Goal: Task Accomplishment & Management: Manage account settings

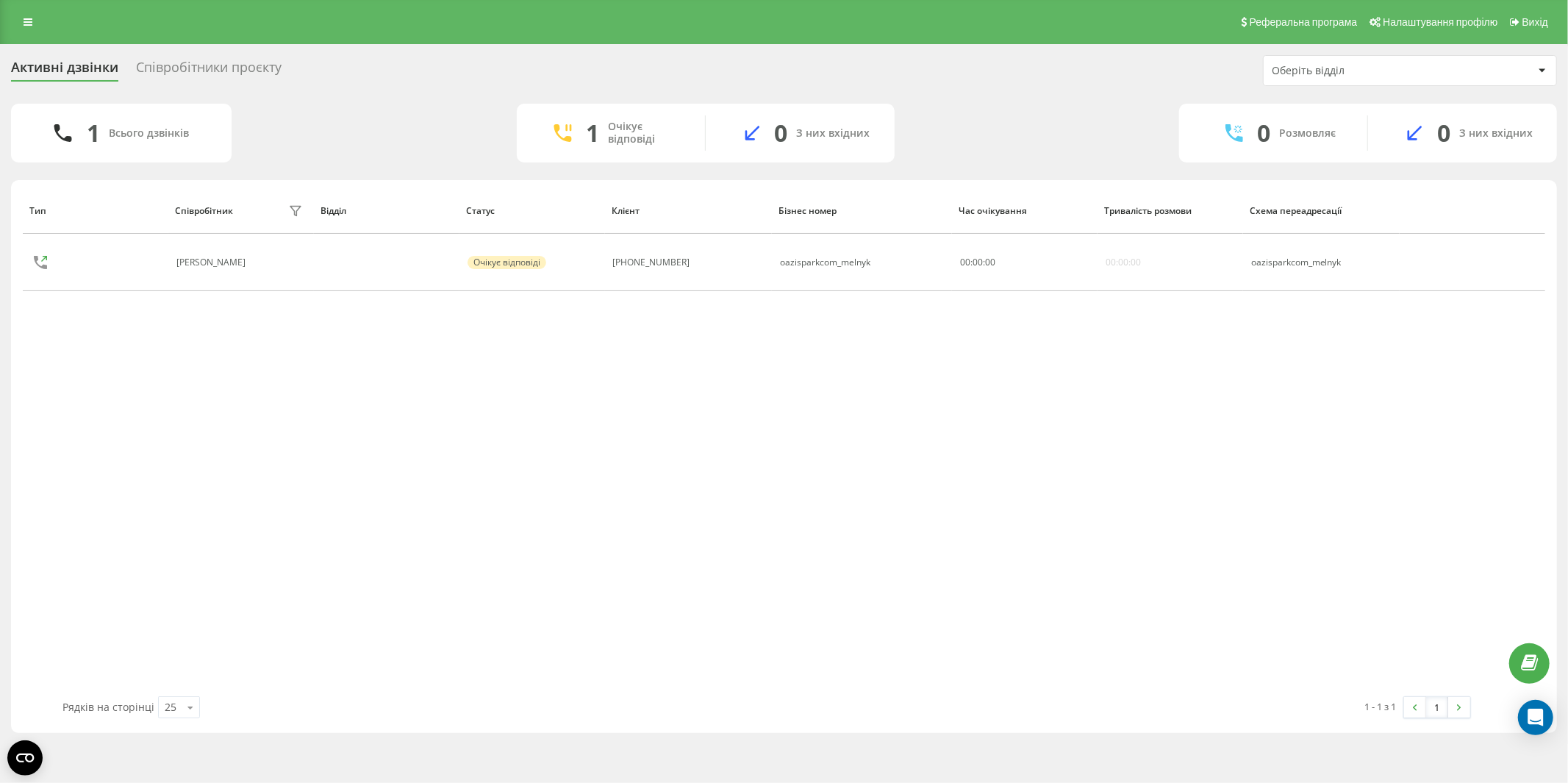
click at [25, 0] on div "Реферальна програма Налаштування профілю Вихід" at bounding box center [784, 22] width 1568 height 44
click at [32, 17] on icon at bounding box center [28, 21] width 9 height 10
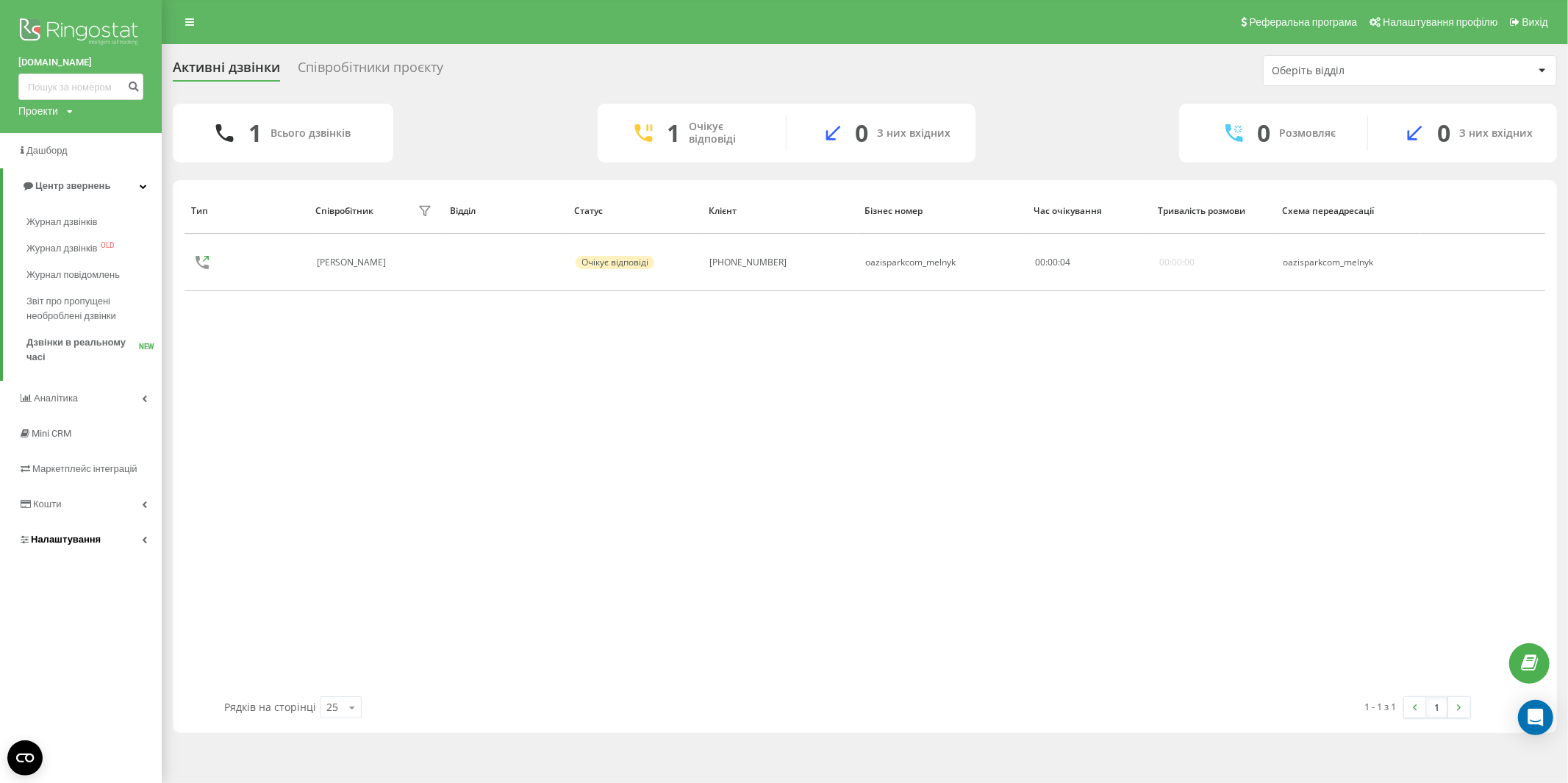
click at [142, 538] on icon at bounding box center [144, 539] width 5 height 7
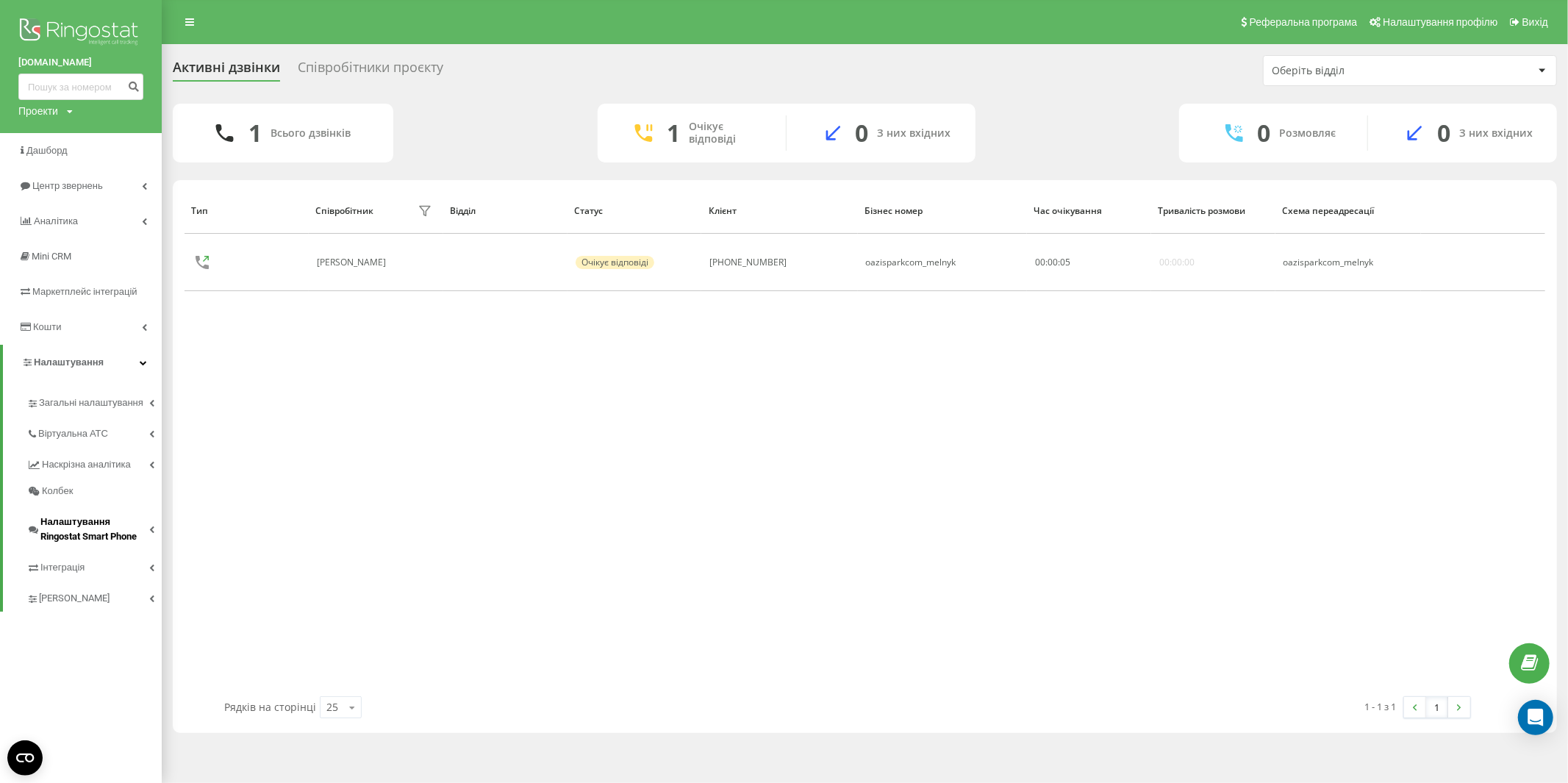
click at [154, 515] on link "Налаштування Ringostat Smart Phone" at bounding box center [93, 527] width 135 height 46
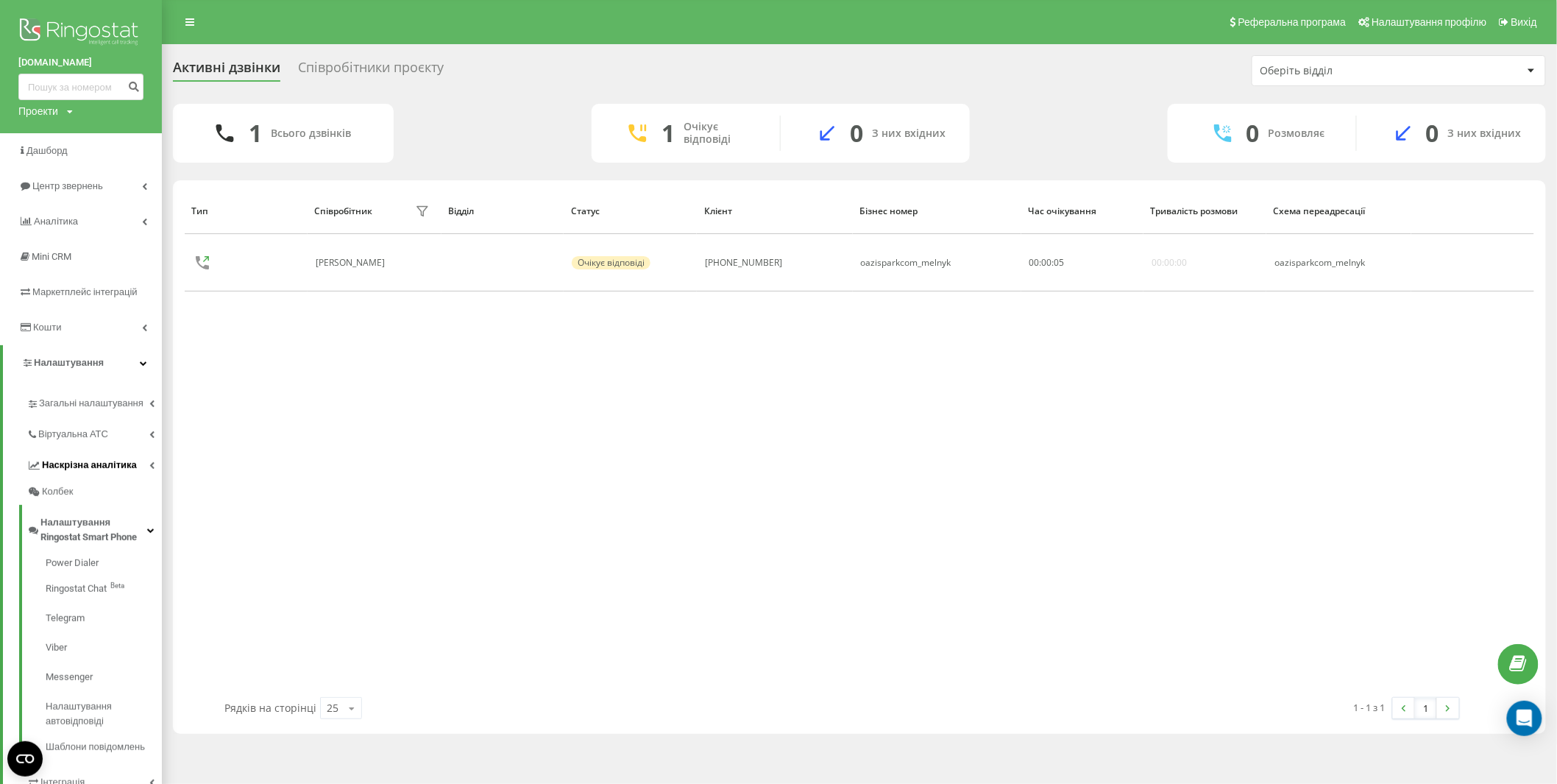
click at [149, 465] on icon at bounding box center [151, 465] width 5 height 7
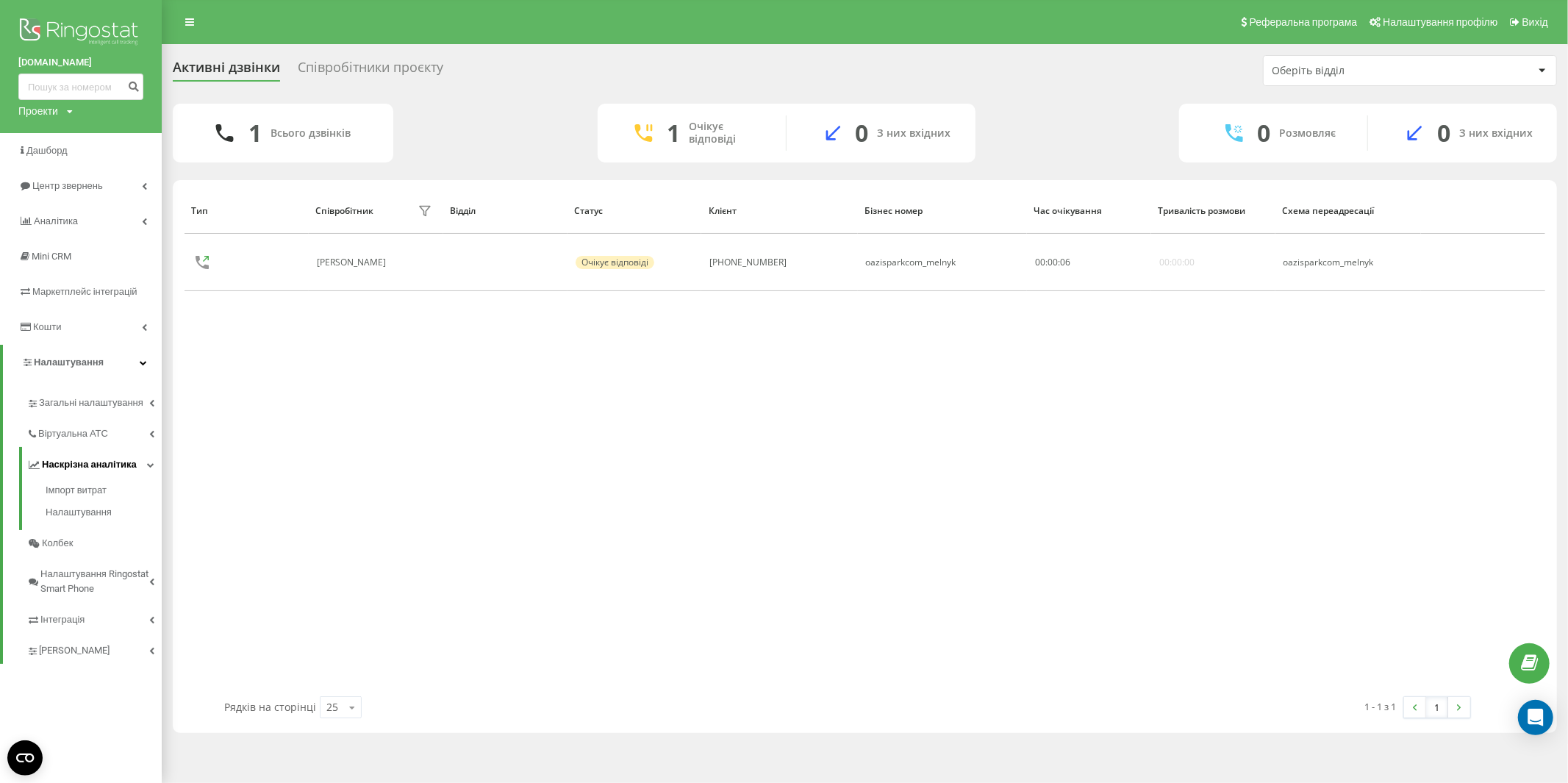
click at [149, 465] on icon at bounding box center [150, 464] width 7 height 7
click at [133, 431] on link "Віртуальна АТС" at bounding box center [93, 431] width 135 height 31
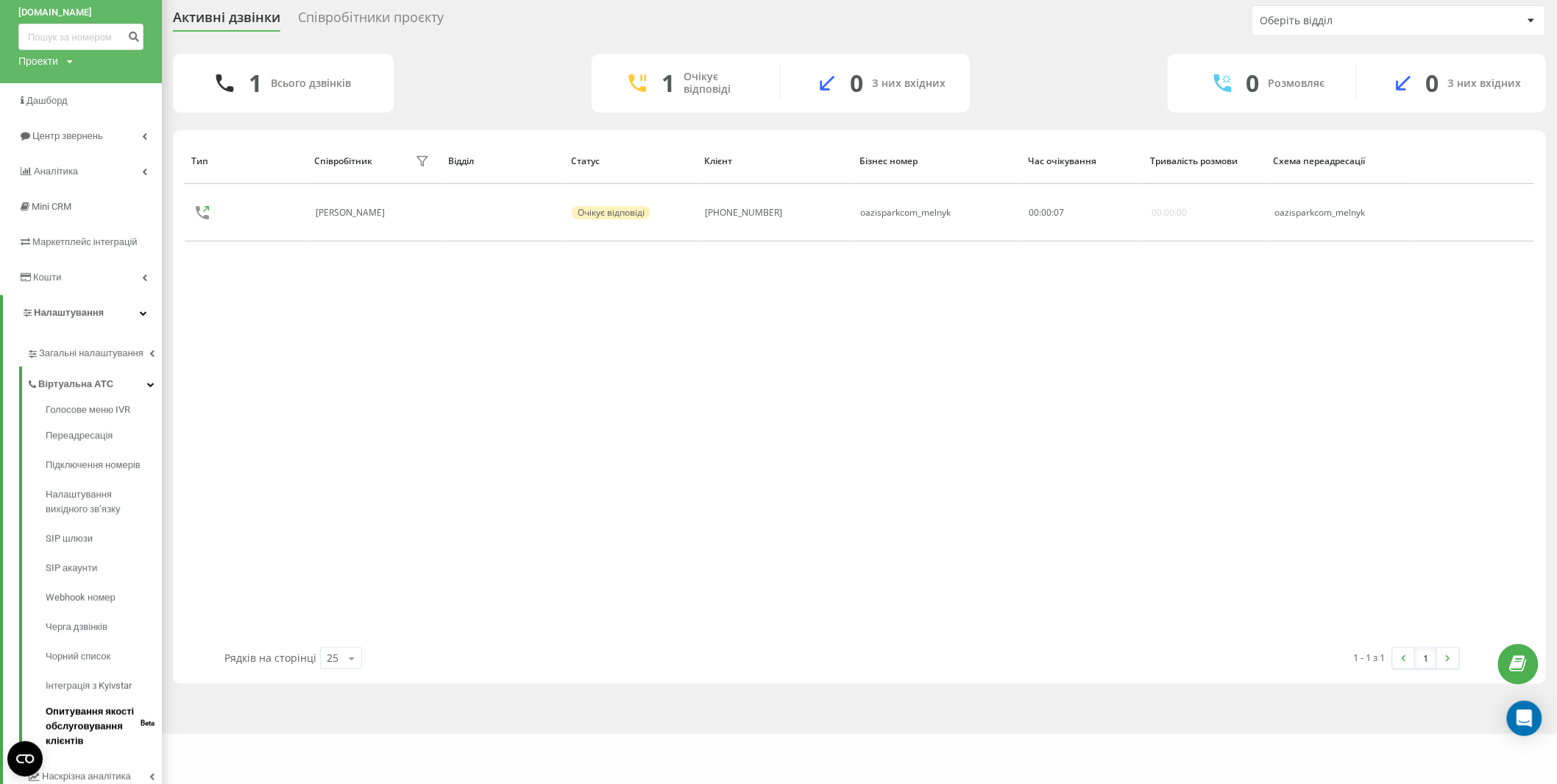
scroll to position [226, 0]
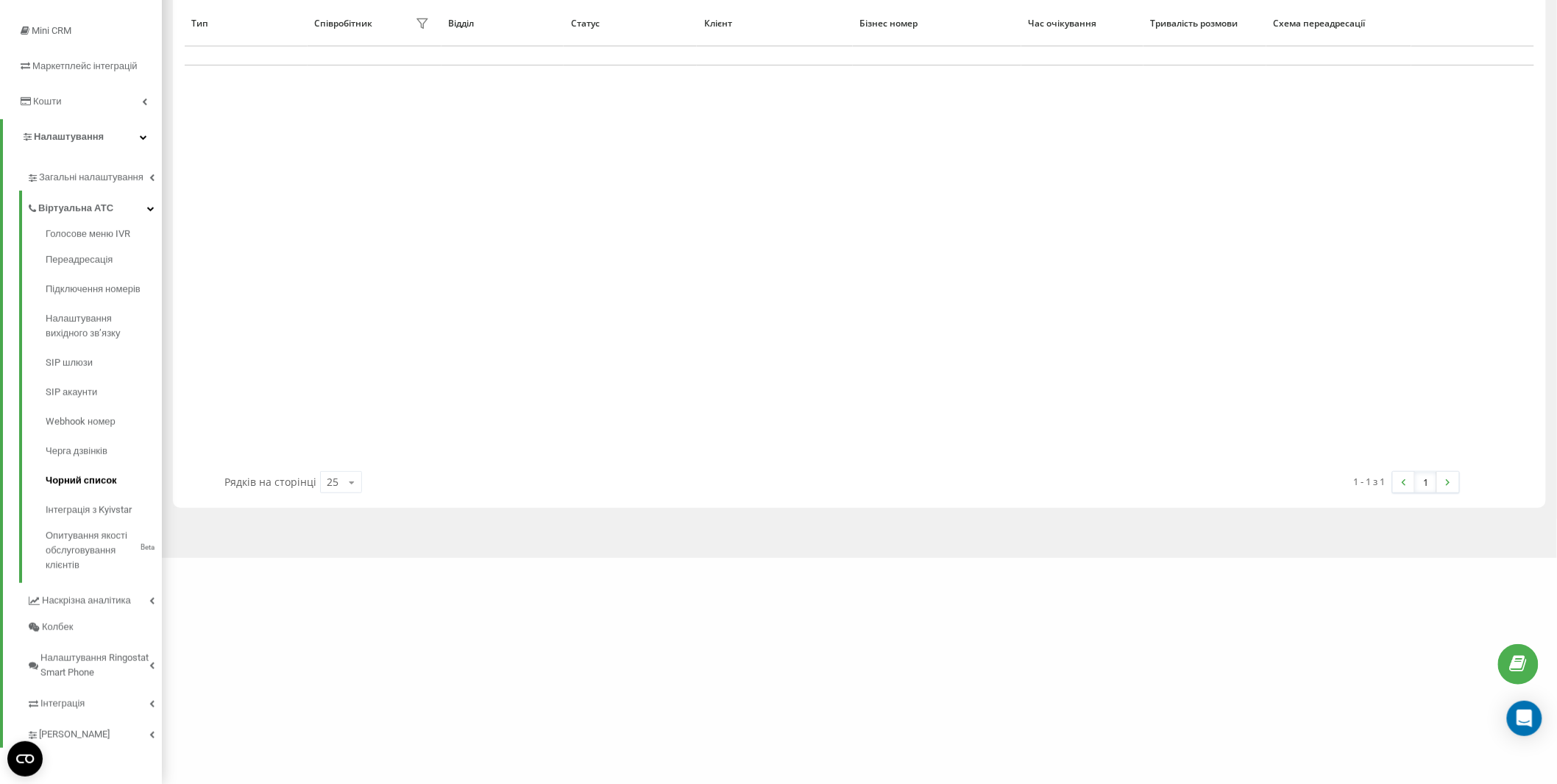
click at [92, 482] on span "Чорний список" at bounding box center [82, 480] width 71 height 15
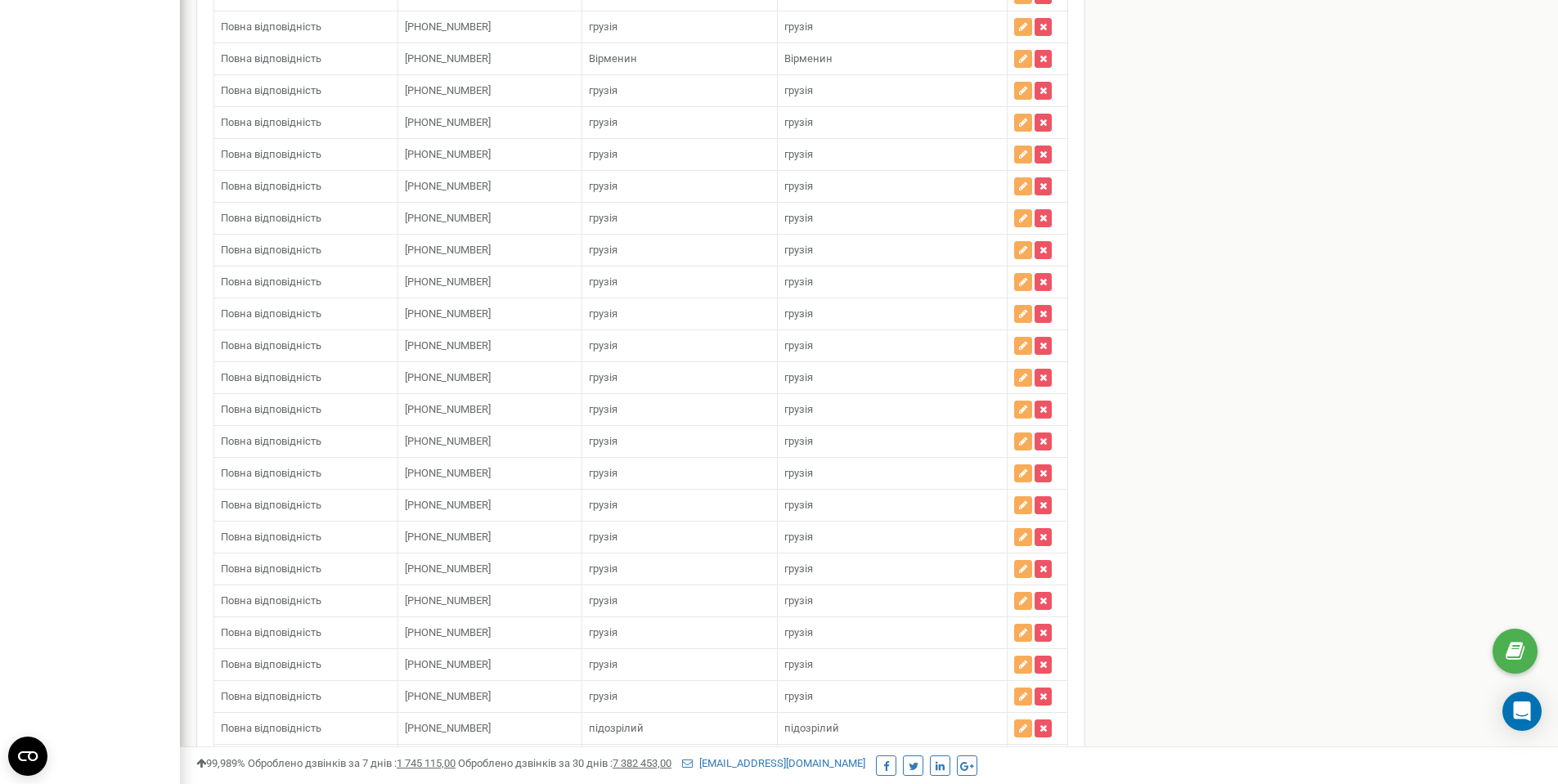
scroll to position [3849, 0]
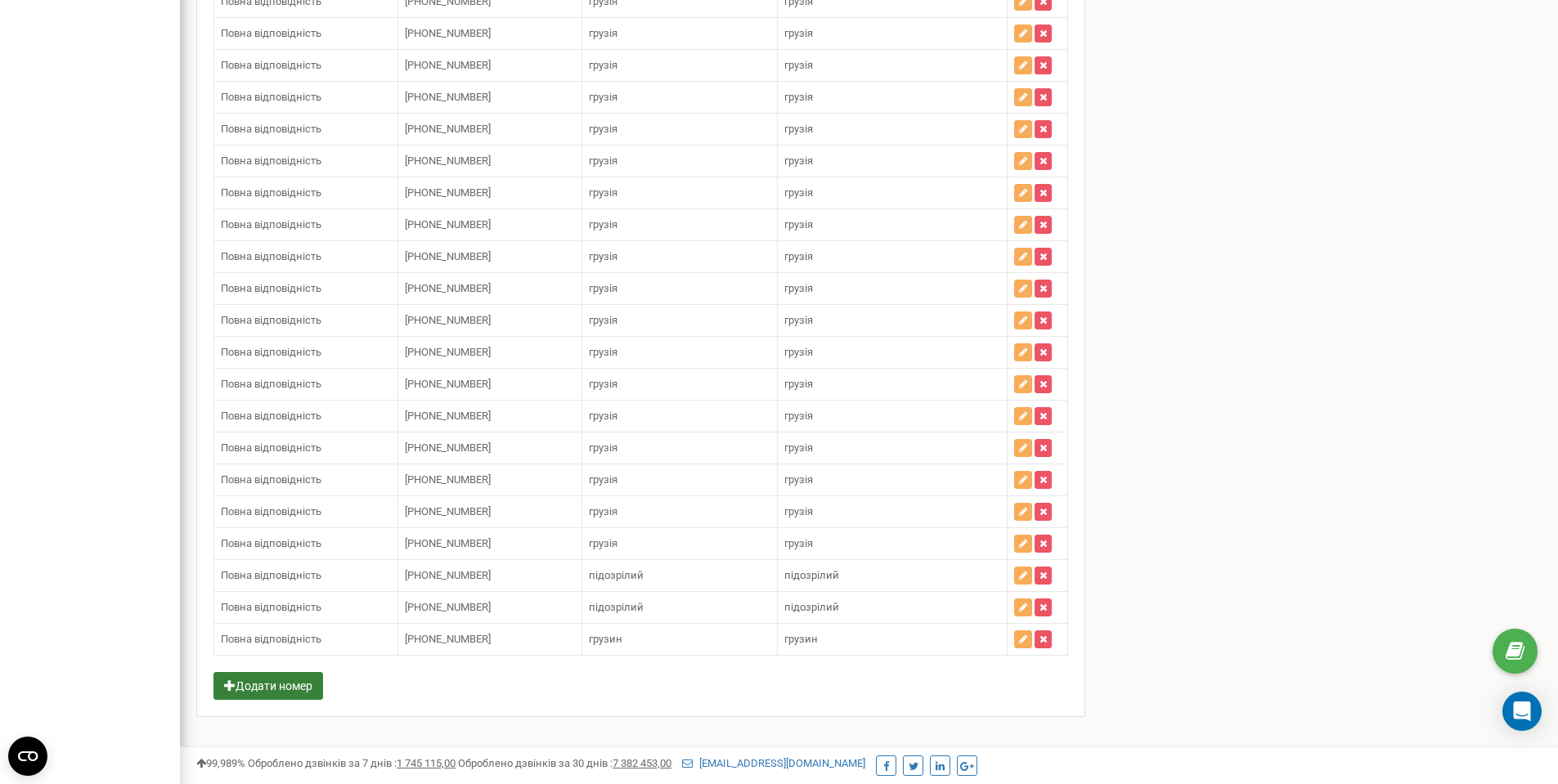
click at [250, 672] on button "Додати номер" at bounding box center [268, 686] width 109 height 28
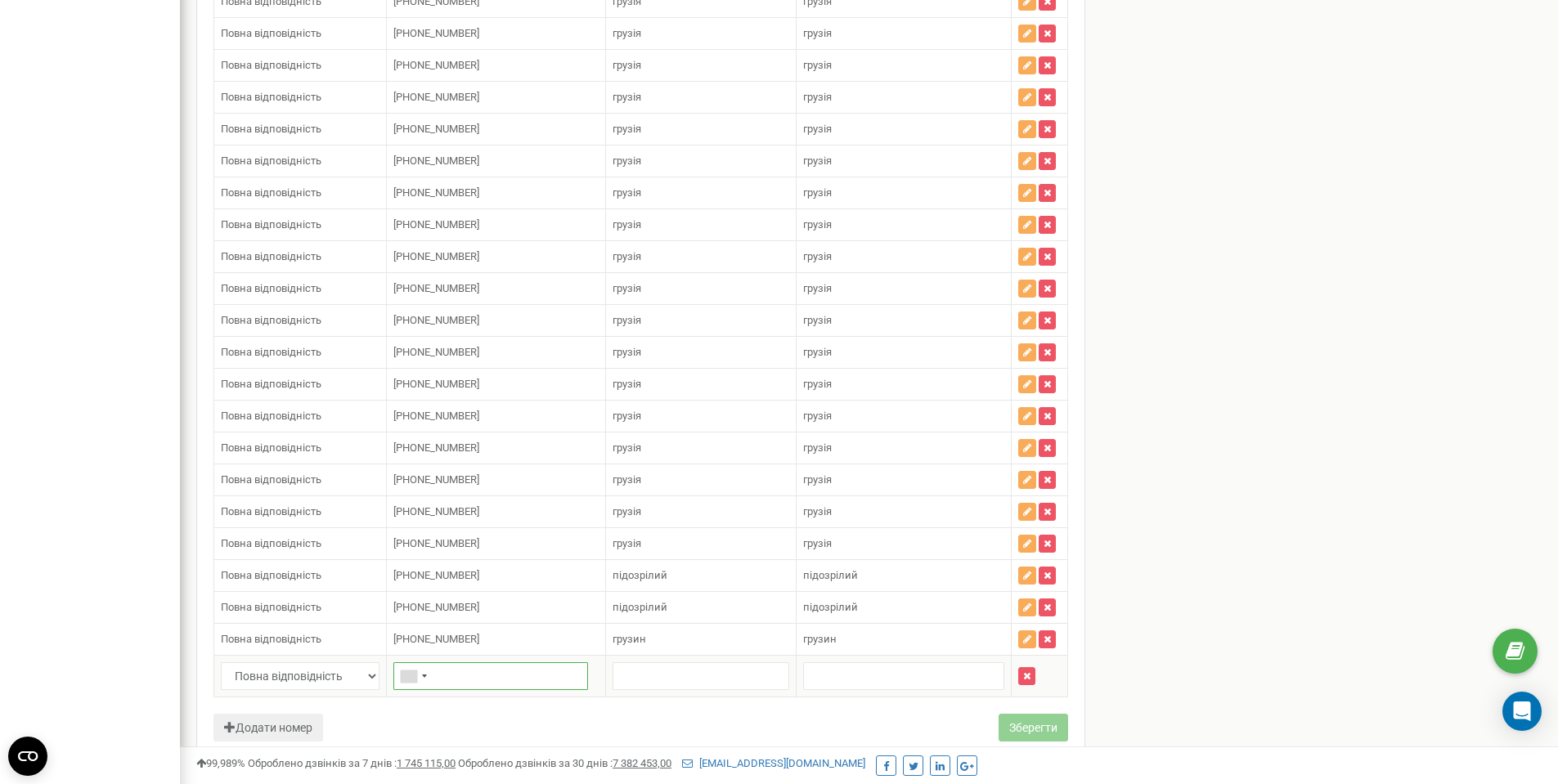
click at [481, 679] on input "text" at bounding box center [491, 677] width 195 height 28
paste input "+48 514 010 572"
type input "+48 514 010 572"
drag, startPoint x: 657, startPoint y: 642, endPoint x: 605, endPoint y: 636, distance: 52.3
click at [606, 636] on td "грузин грузин" at bounding box center [701, 640] width 190 height 32
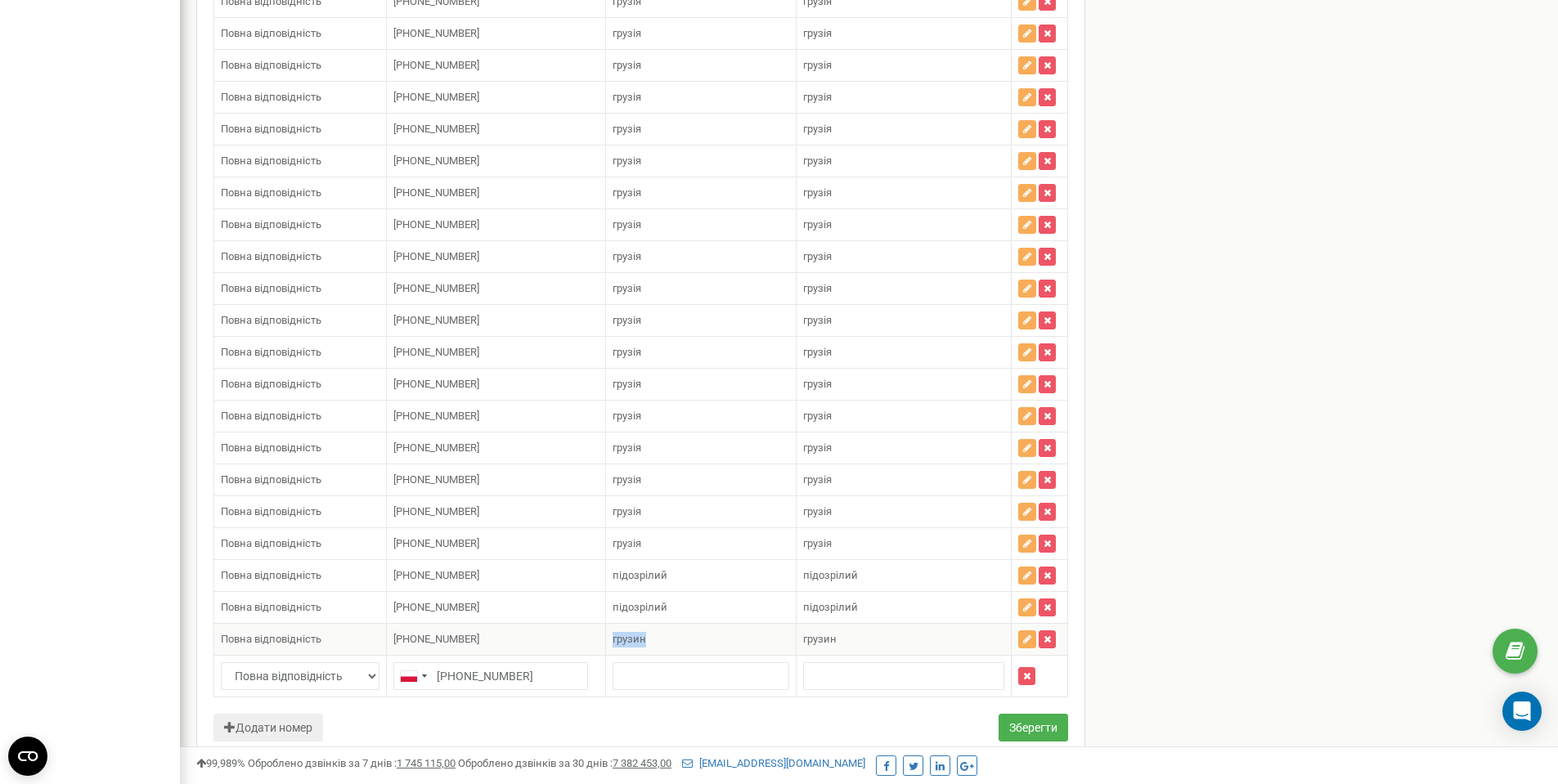
copy span "грузин"
click at [654, 693] on td at bounding box center [701, 677] width 190 height 41
click at [662, 677] on input "text" at bounding box center [701, 677] width 177 height 28
paste input "грузин"
type input "грузин"
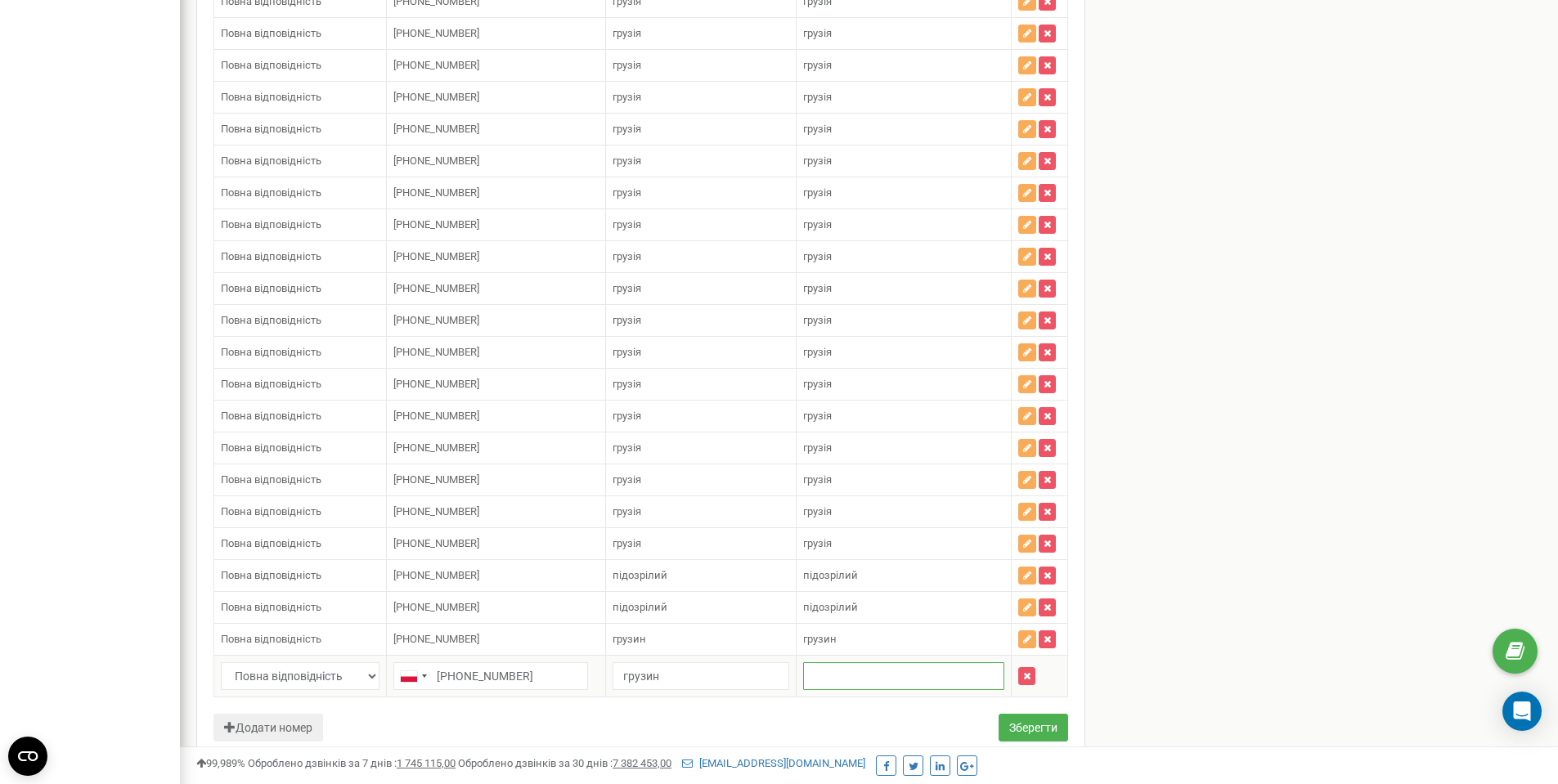
click at [819, 681] on input "text" at bounding box center [904, 677] width 201 height 28
paste input "грузин"
type input "грузин"
click at [1020, 727] on button "Зберегти" at bounding box center [1033, 728] width 70 height 28
click at [1023, 724] on button "Зберегти" at bounding box center [1033, 728] width 70 height 28
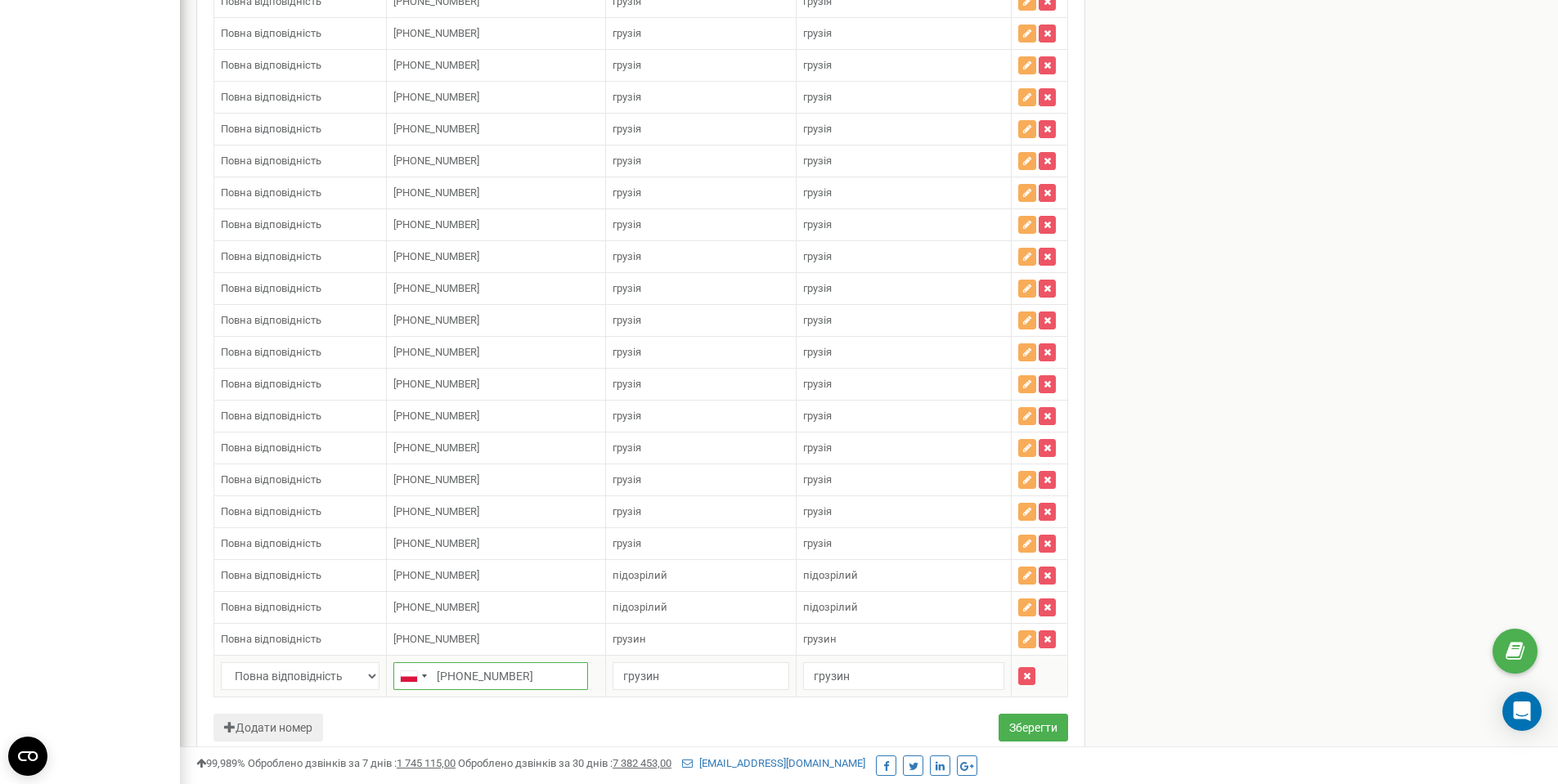
click at [452, 676] on input "+48 514 010 572" at bounding box center [491, 677] width 195 height 28
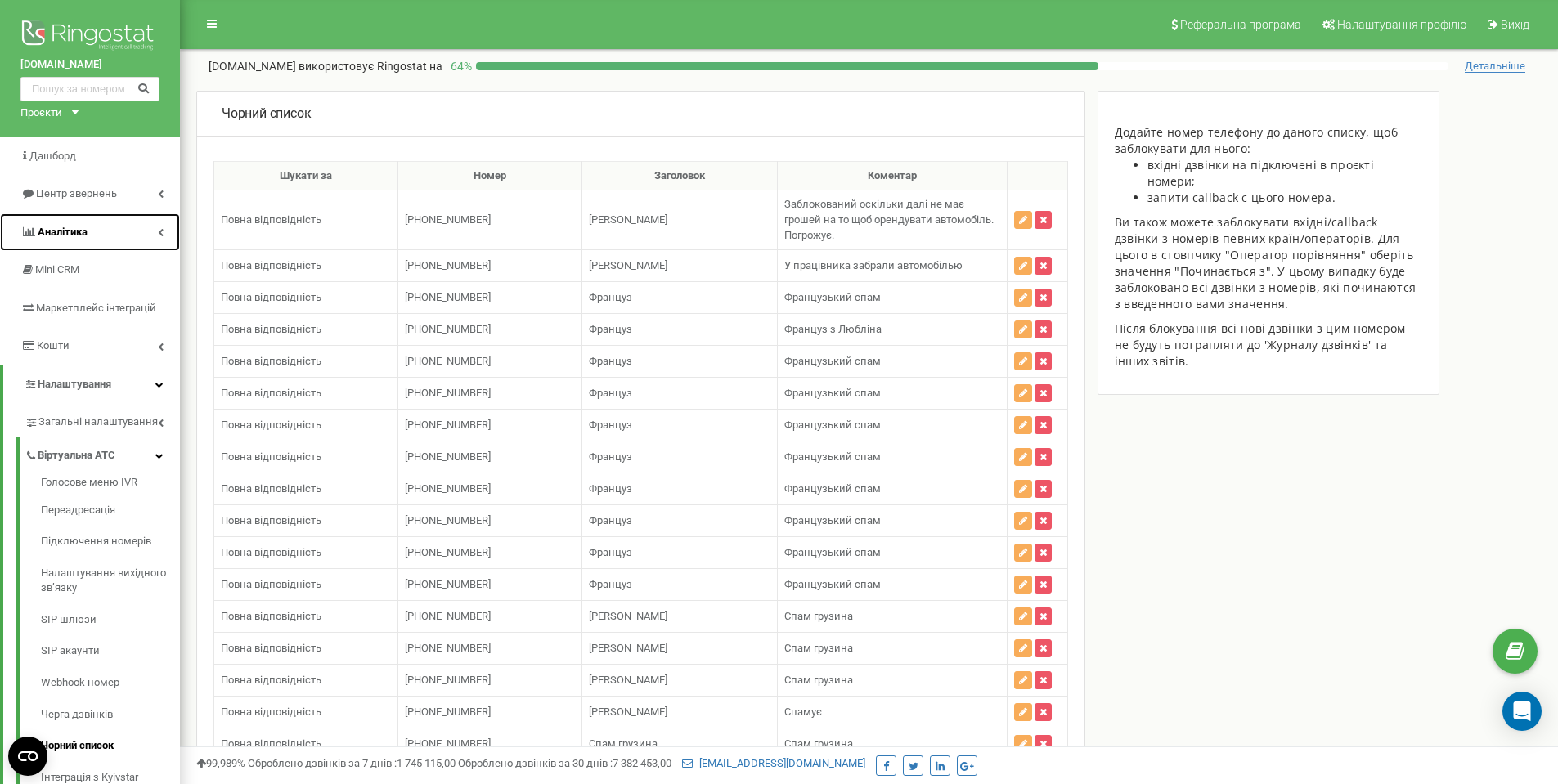
click at [140, 221] on link "Аналiтика" at bounding box center [90, 233] width 180 height 39
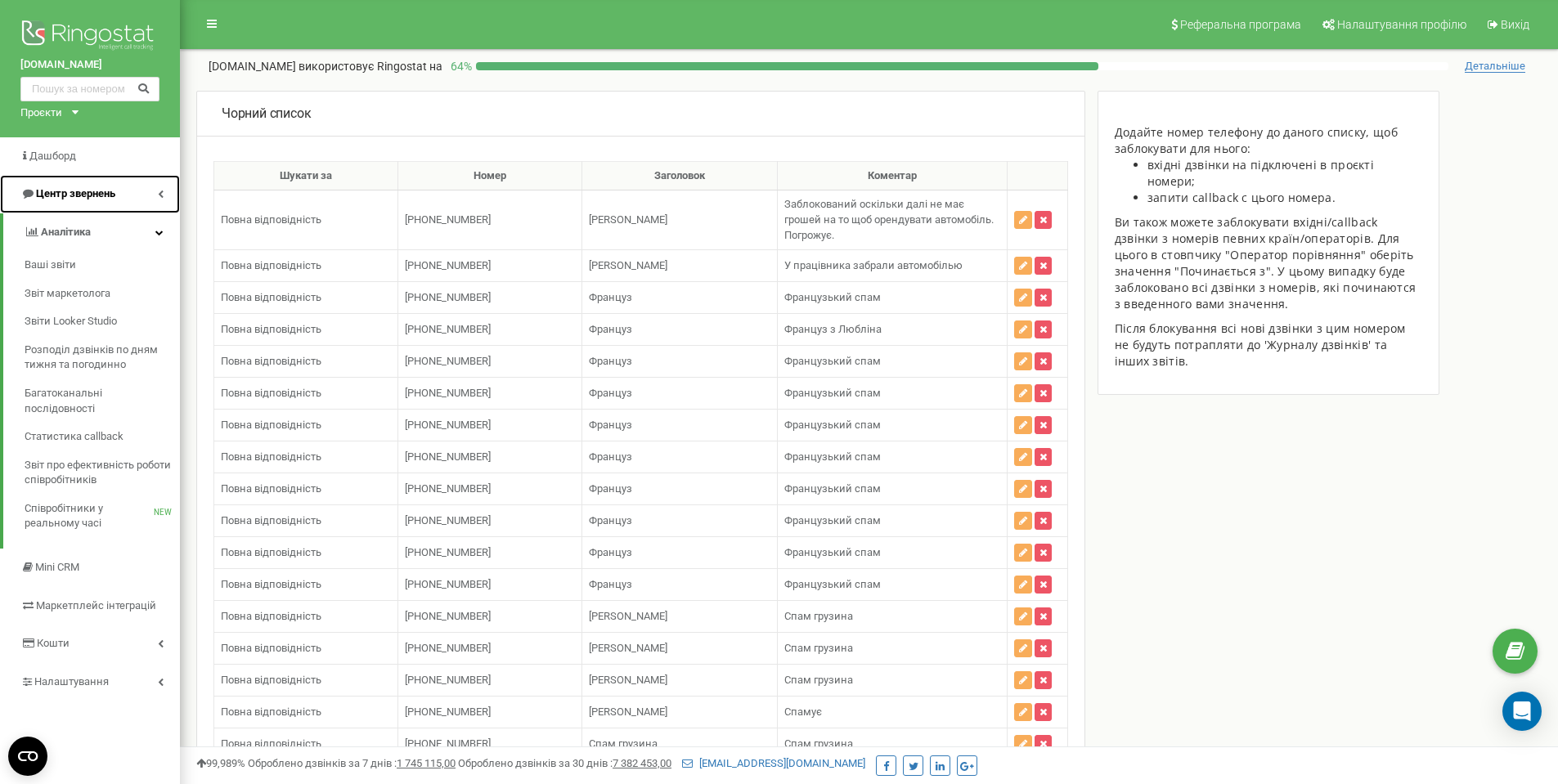
click at [151, 196] on link "Центр звернень" at bounding box center [90, 195] width 180 height 39
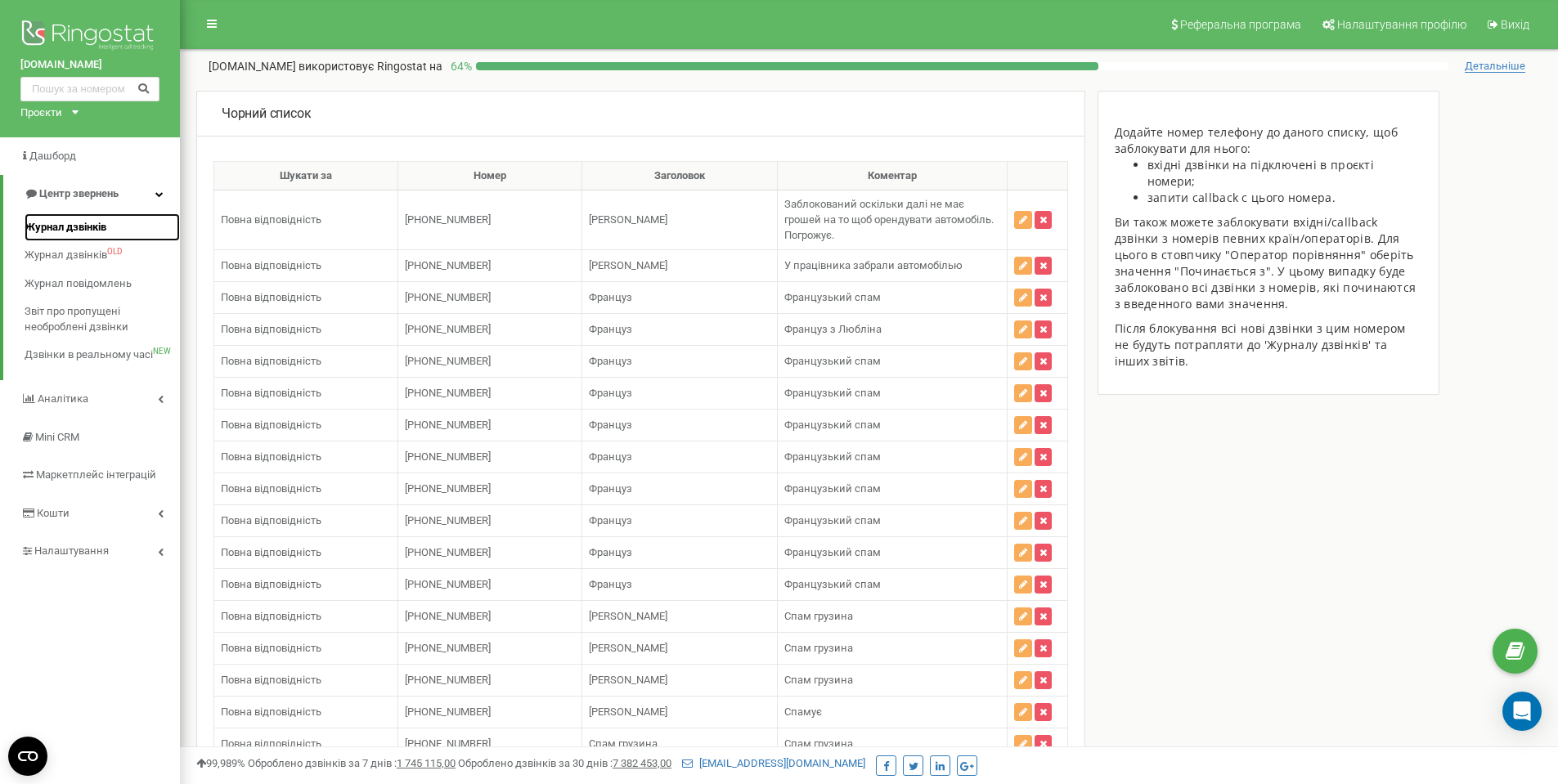
click at [143, 223] on link "Журнал дзвінків" at bounding box center [102, 227] width 155 height 28
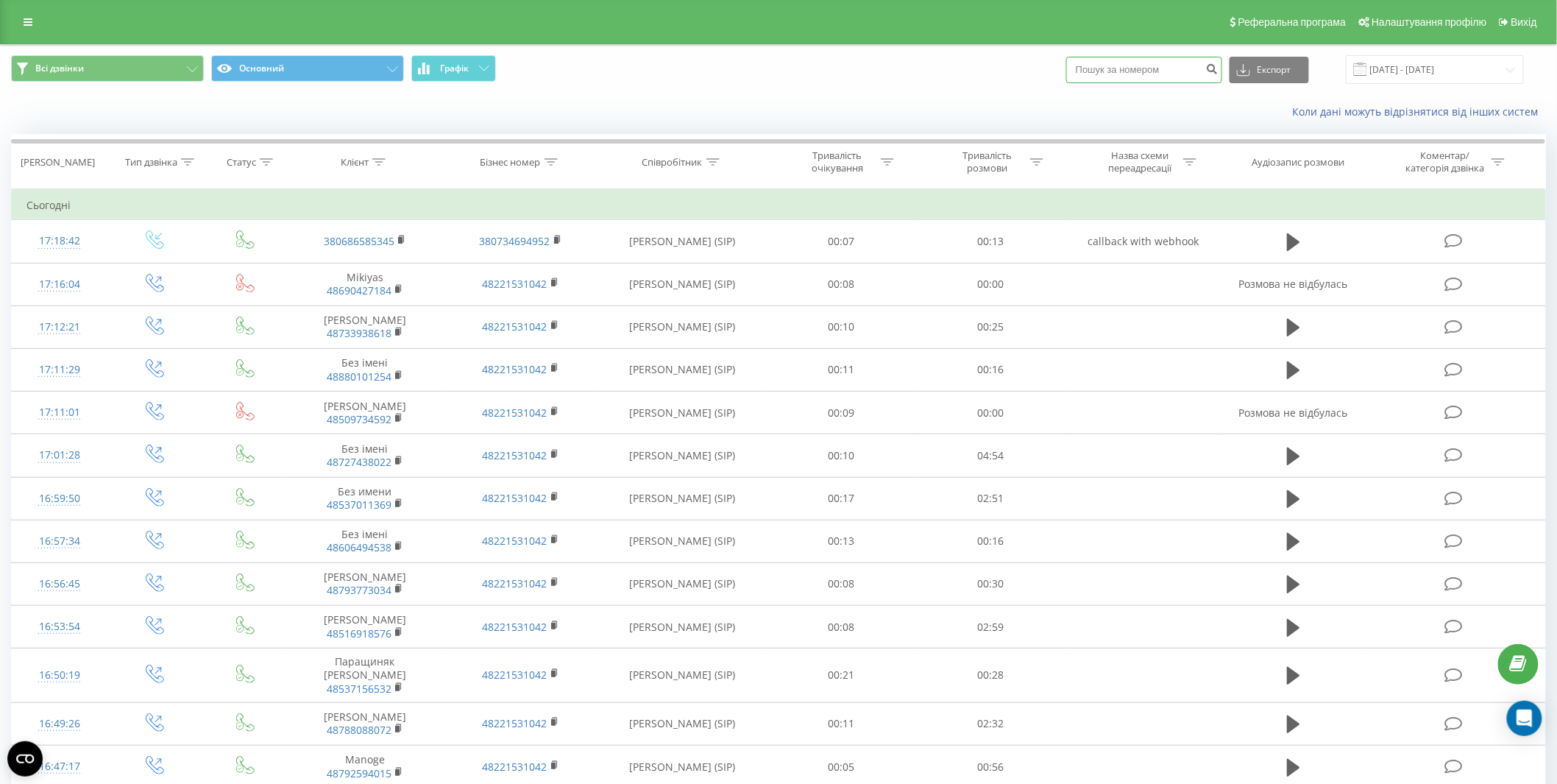
click at [1184, 72] on input at bounding box center [1144, 69] width 156 height 26
paste input "36202642472"
type input "36202642472"
click at [1246, 68] on icon at bounding box center [1244, 70] width 13 height 15
click at [1218, 67] on icon "submit" at bounding box center [1213, 67] width 13 height 9
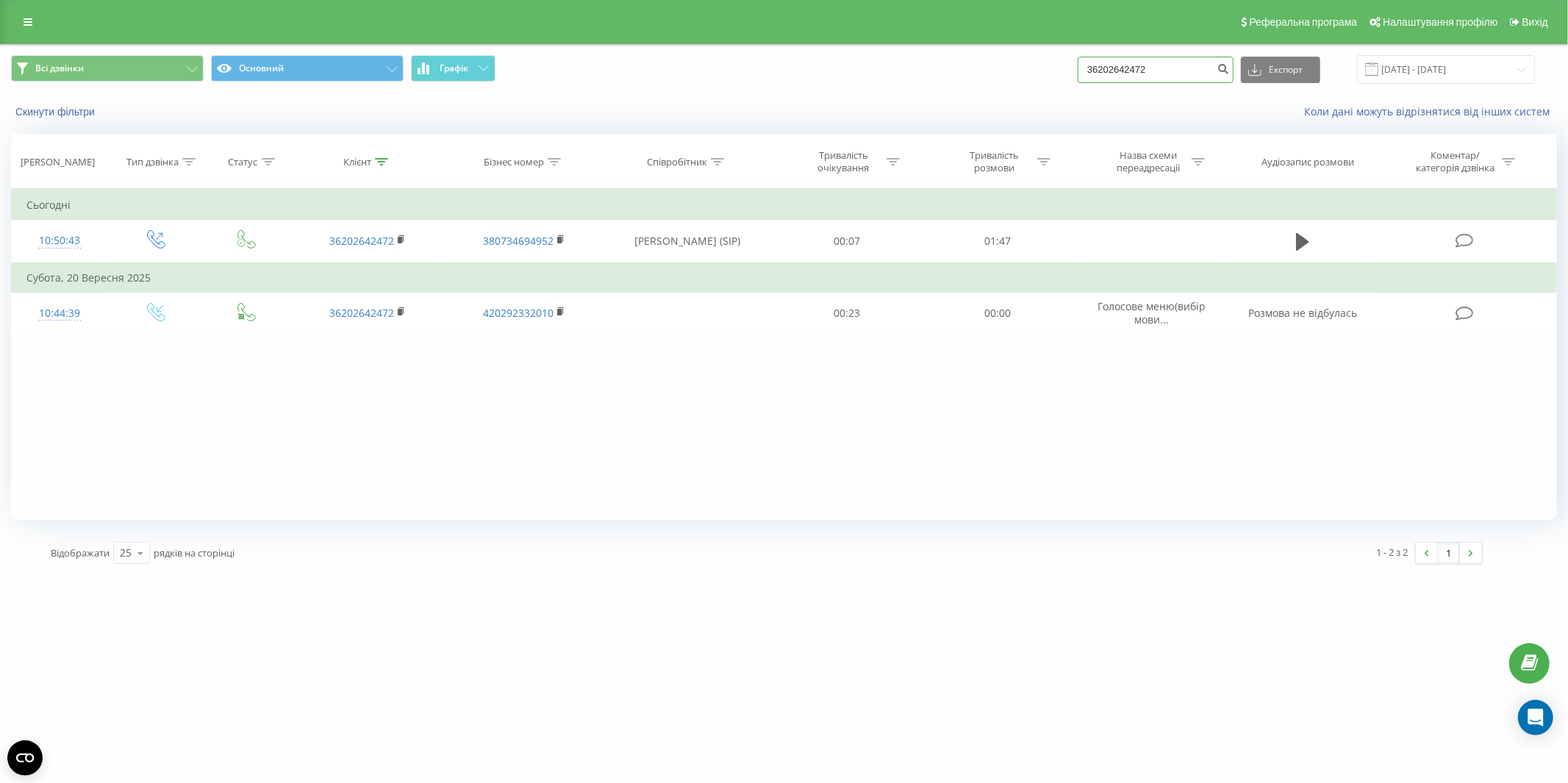
paste input "48793423897"
drag, startPoint x: 1170, startPoint y: 77, endPoint x: 1084, endPoint y: 77, distance: 86.0
click at [1084, 77] on div "Всі дзвінки Основний Графік 36202642472 Експорт .csv .xls .xlsx 22.06.2025 - 22…" at bounding box center [784, 70] width 1546 height 29
type input "48793423897"
click at [1224, 68] on button "submit" at bounding box center [1224, 69] width 20 height 26
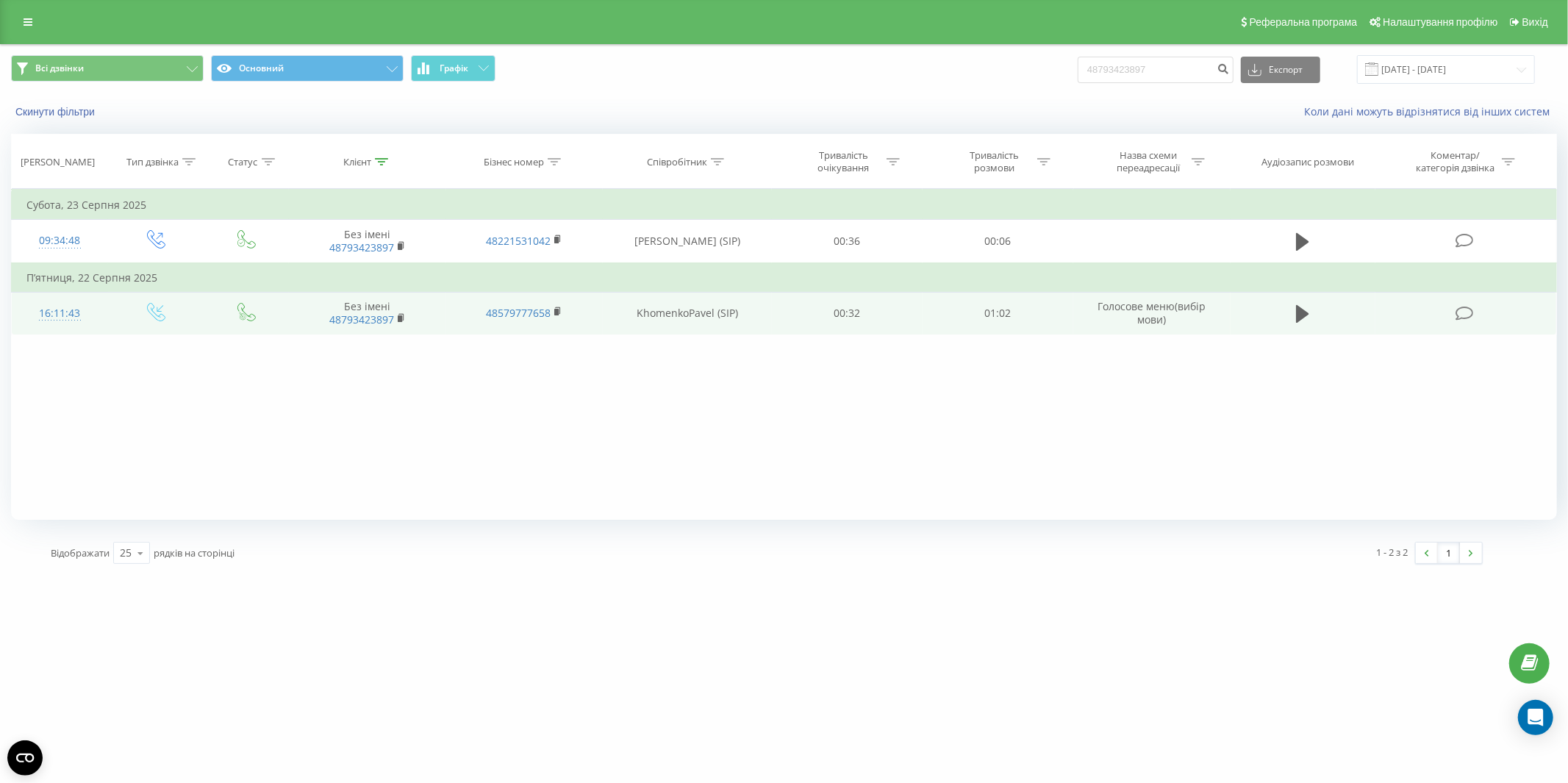
click at [62, 303] on div "16:11:43" at bounding box center [59, 314] width 67 height 29
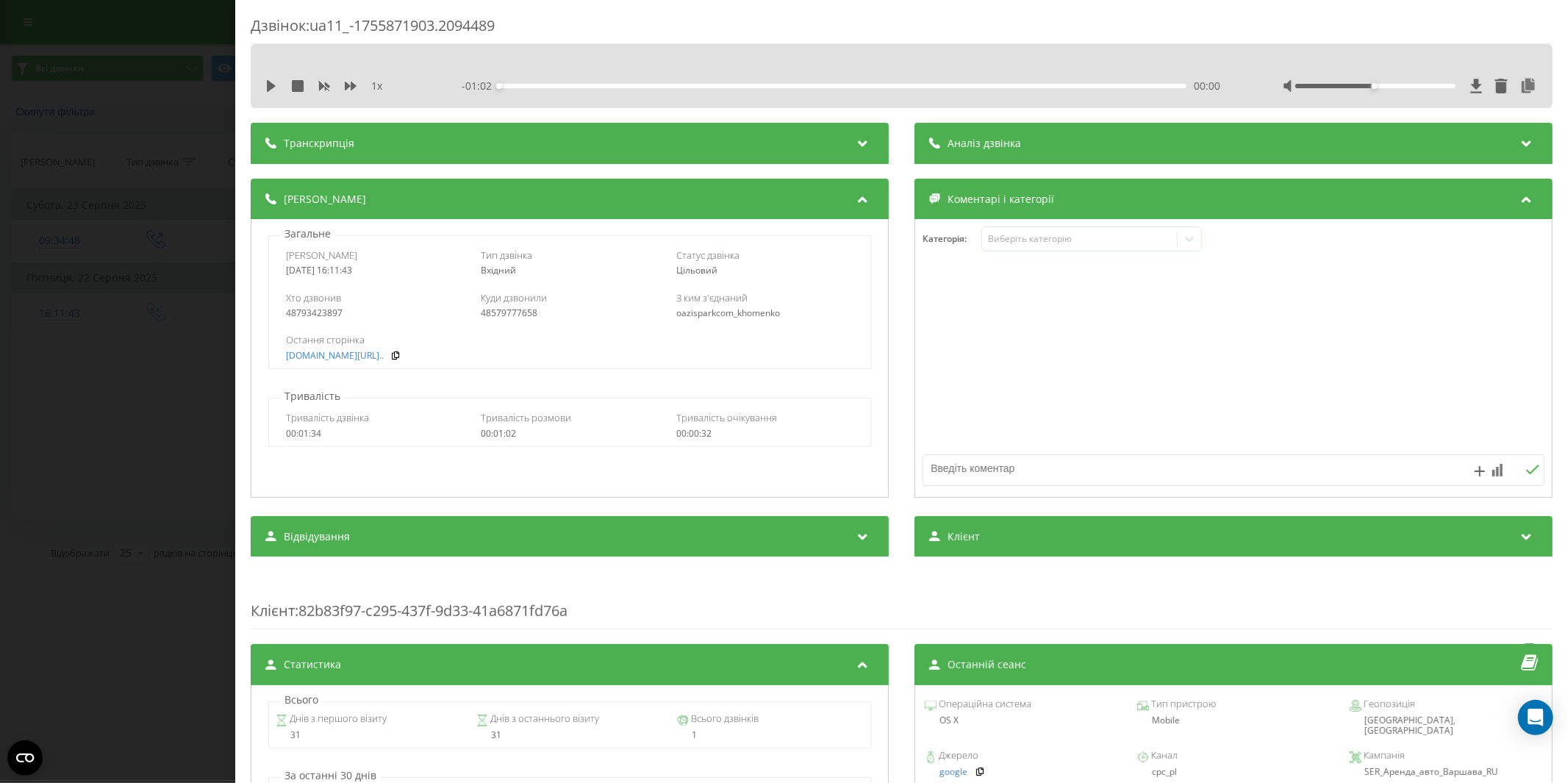
click at [199, 367] on div "Дзвінок : ua11_-1755871903.2094489 1 x - 01:02 00:00 00:00 Транскрипція Для AI-…" at bounding box center [784, 391] width 1568 height 783
